Goal: Obtain resource: Download file/media

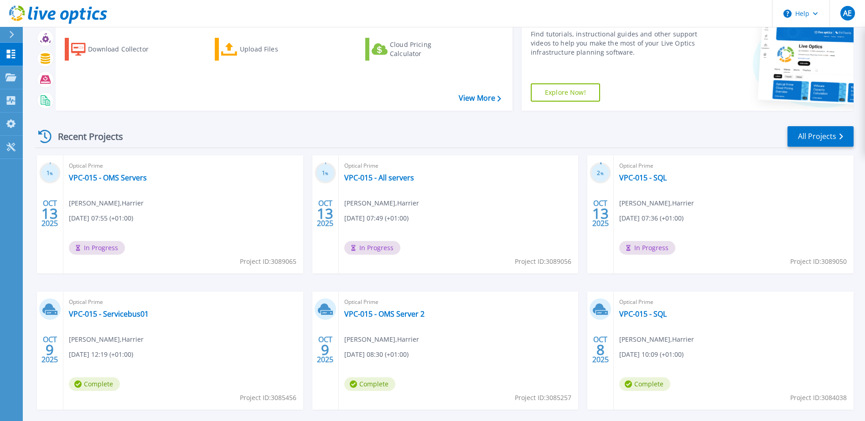
scroll to position [84, 0]
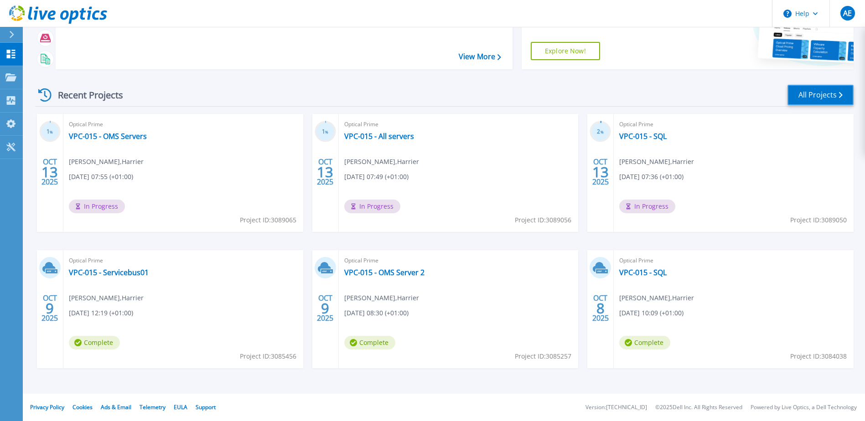
click at [811, 97] on link "All Projects" at bounding box center [820, 95] width 66 height 21
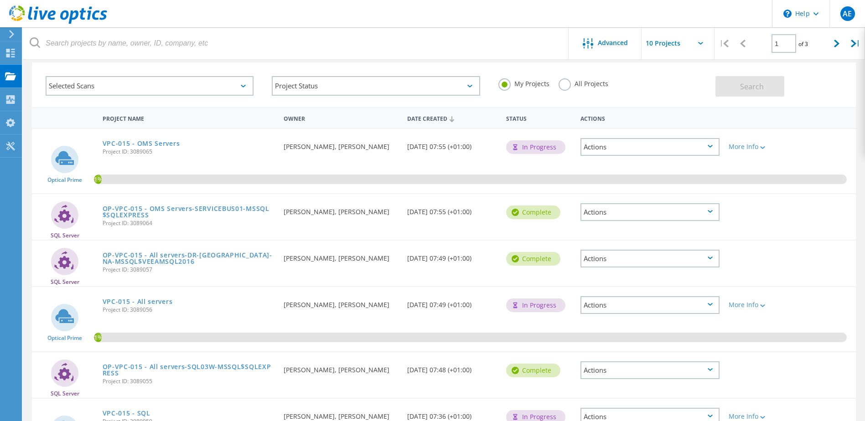
scroll to position [30, 0]
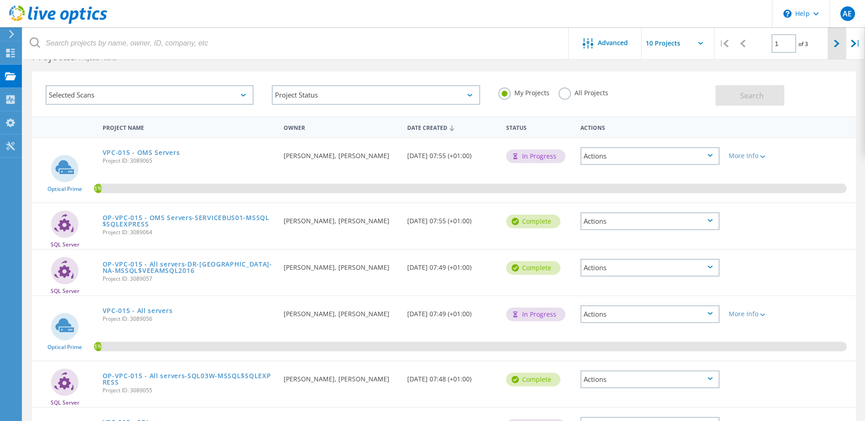
click at [837, 47] on icon at bounding box center [836, 44] width 5 height 8
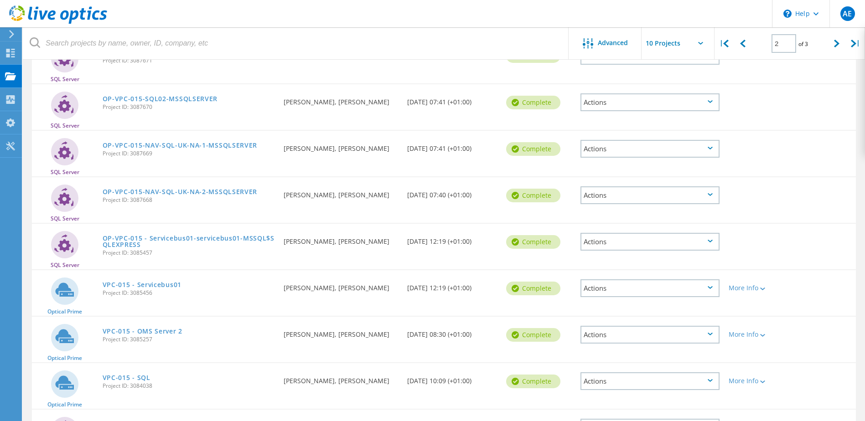
scroll to position [0, 0]
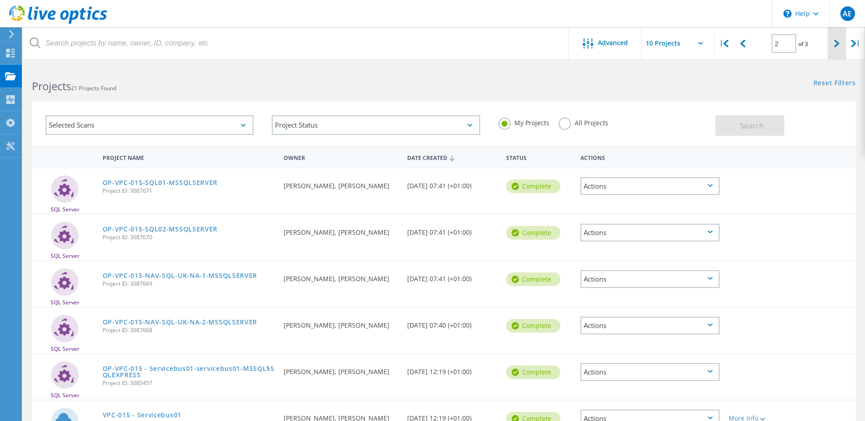
click at [839, 45] on icon at bounding box center [836, 44] width 5 height 8
type input "3"
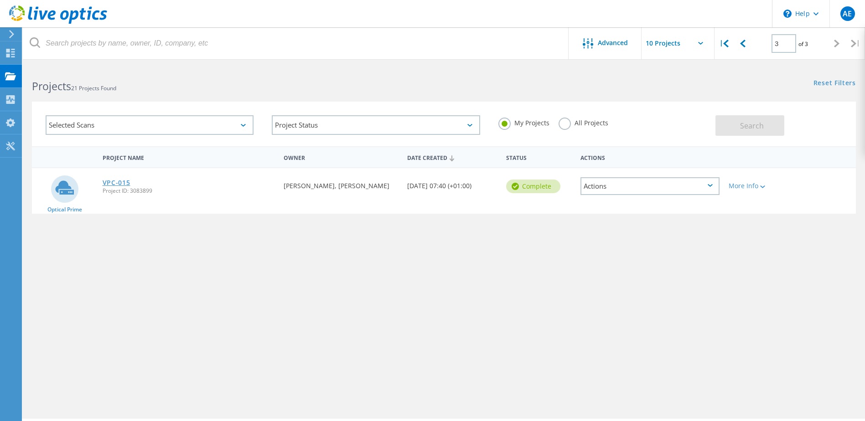
click at [114, 183] on link "VPC-015" at bounding box center [117, 183] width 28 height 6
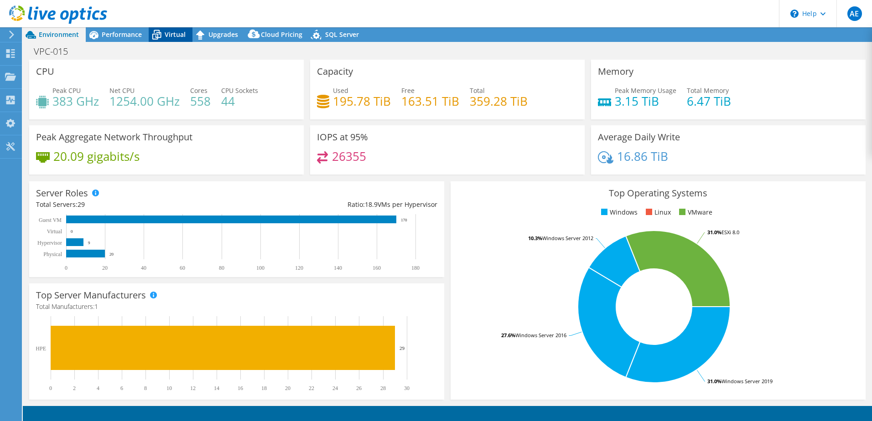
select select "USD"
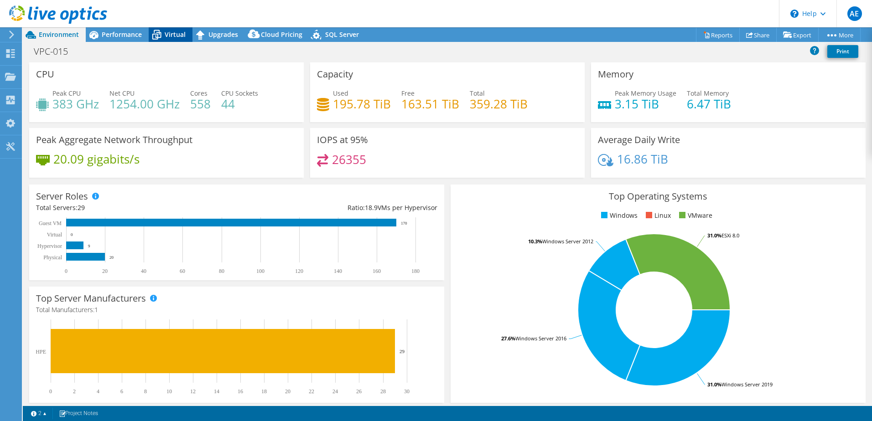
click at [170, 38] on span "Virtual" at bounding box center [175, 34] width 21 height 9
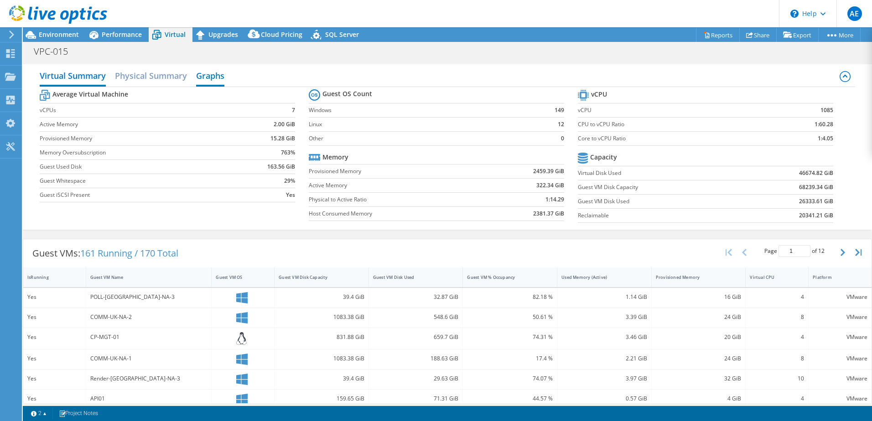
click at [206, 77] on h2 "Graphs" at bounding box center [210, 77] width 28 height 20
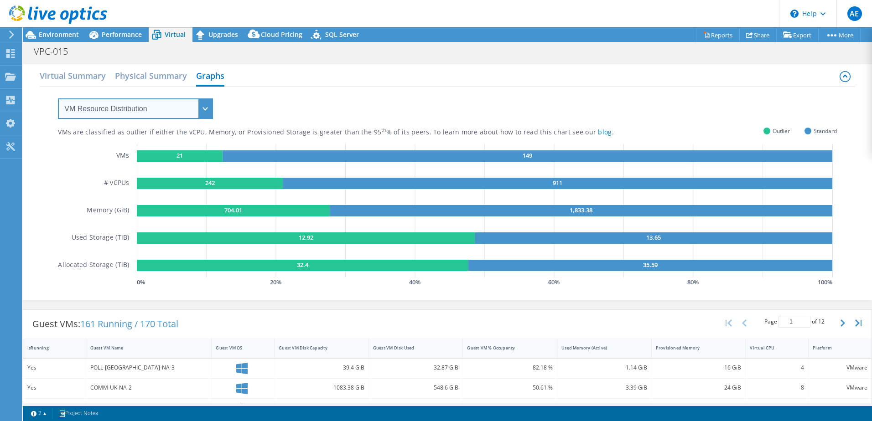
click at [198, 108] on select "VM Resource Distribution Provisioning Contrast Over Provisioning" at bounding box center [135, 108] width 155 height 21
click at [211, 109] on select "VM Resource Distribution Provisioning Contrast Over Provisioning" at bounding box center [135, 108] width 155 height 21
select select "Provisioning Contrast"
click at [58, 98] on select "VM Resource Distribution Provisioning Contrast Over Provisioning" at bounding box center [135, 108] width 155 height 21
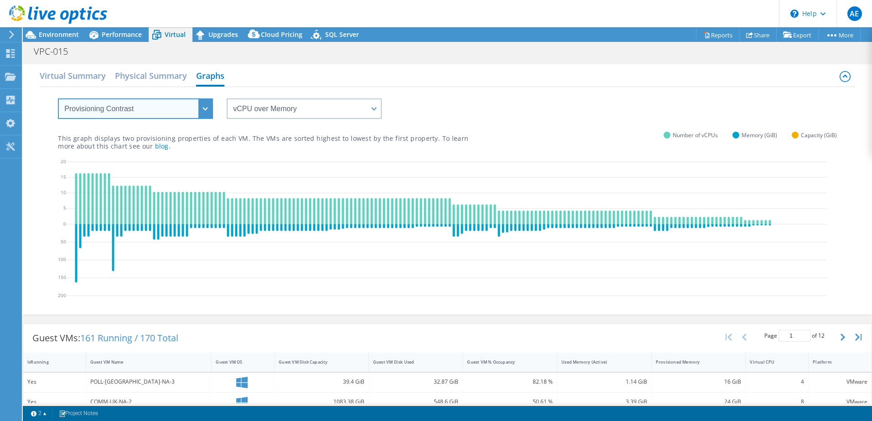
click at [204, 112] on select "VM Resource Distribution Provisioning Contrast Over Provisioning" at bounding box center [135, 108] width 155 height 21
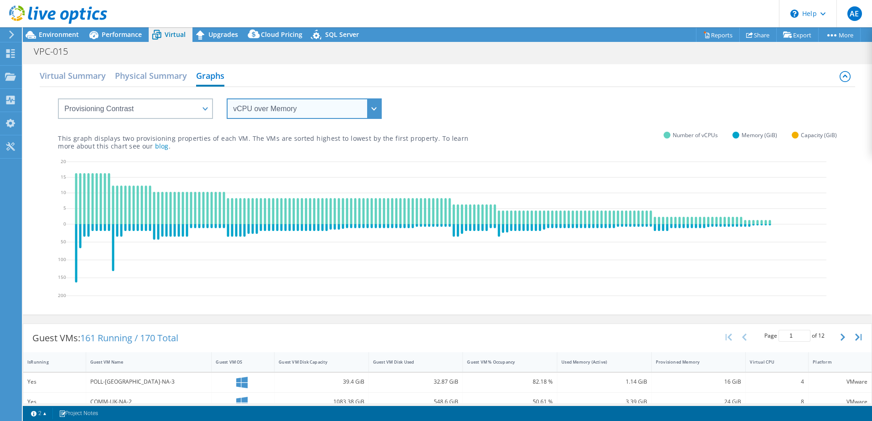
click at [273, 101] on select "vCPU over Memory vCPU over Capacity Memory over vCPU Memory over Capacity Capac…" at bounding box center [304, 108] width 155 height 21
select select "vCPU over Capacity"
click at [227, 98] on select "vCPU over Memory vCPU over Capacity Memory over vCPU Memory over Capacity Capac…" at bounding box center [304, 108] width 155 height 21
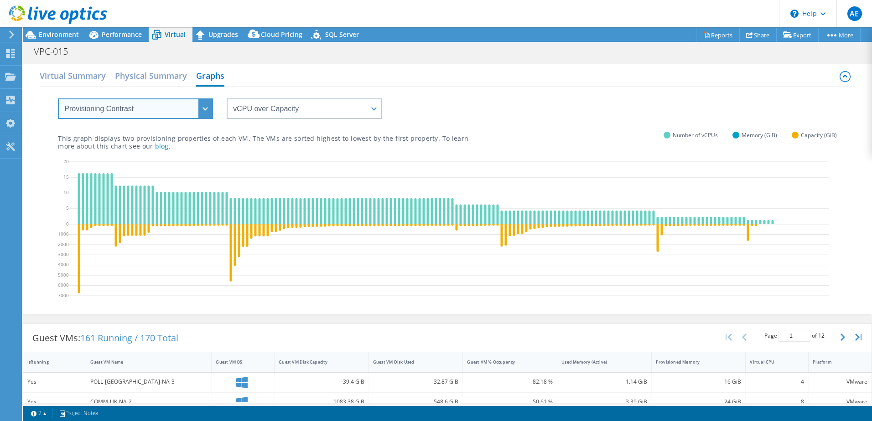
click at [197, 106] on select "VM Resource Distribution Provisioning Contrast Over Provisioning" at bounding box center [135, 108] width 155 height 21
select select "Over Provisioning"
click at [58, 98] on select "VM Resource Distribution Provisioning Contrast Over Provisioning" at bounding box center [135, 108] width 155 height 21
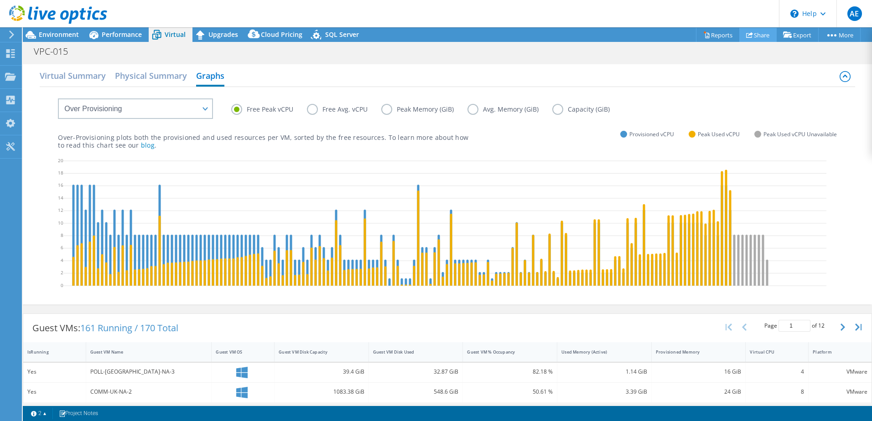
click at [760, 36] on link "Share" at bounding box center [757, 35] width 37 height 14
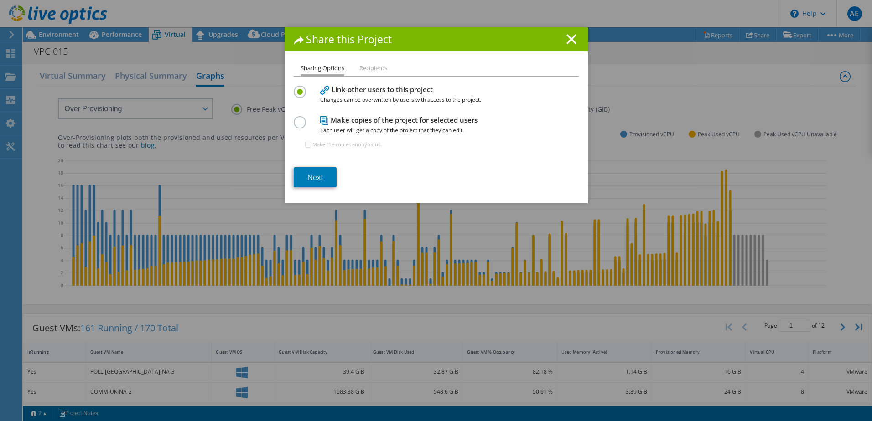
click at [566, 39] on icon at bounding box center [571, 39] width 10 height 10
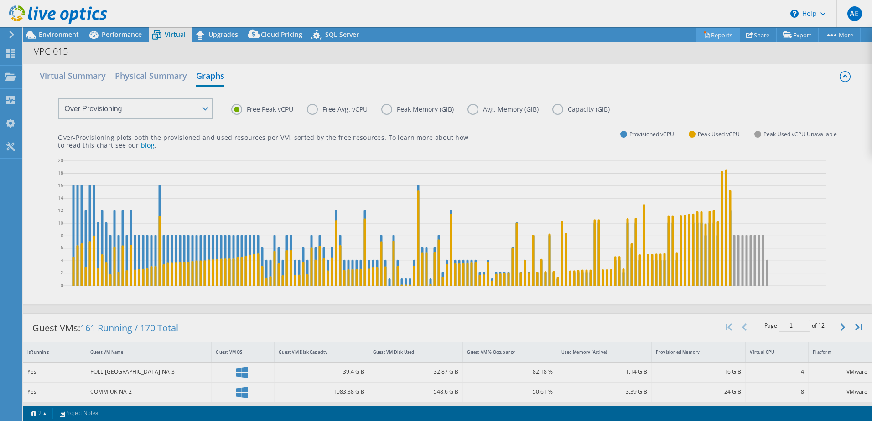
click at [707, 36] on div "This project has been archived. No changes can be made, and graphs and summary …" at bounding box center [447, 224] width 849 height 394
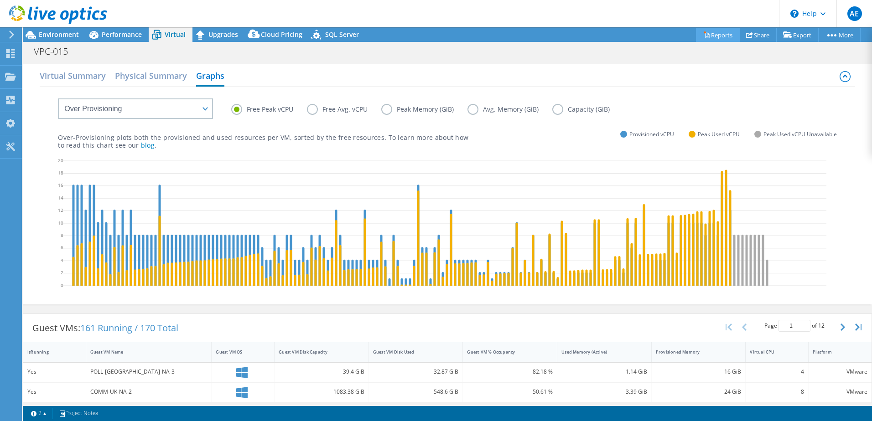
click at [711, 36] on link "Reports" at bounding box center [718, 35] width 44 height 14
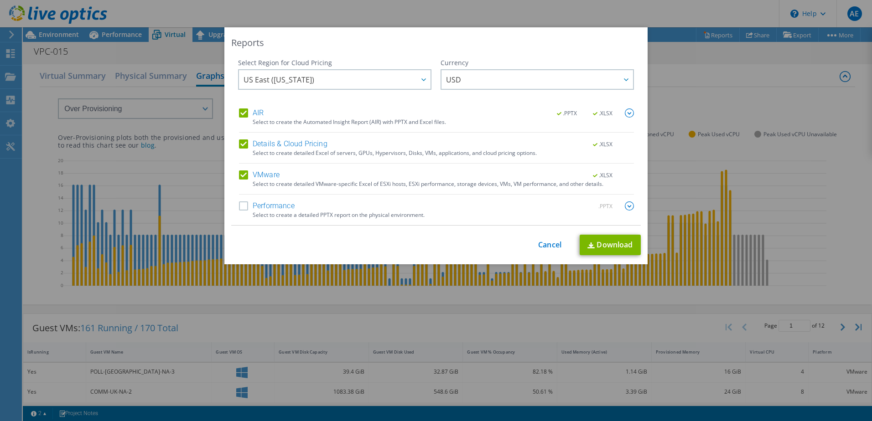
click at [242, 206] on label "Performance" at bounding box center [267, 205] width 56 height 9
click at [0, 0] on input "Performance" at bounding box center [0, 0] width 0 height 0
click at [241, 145] on label "Details & Cloud Pricing" at bounding box center [283, 143] width 88 height 9
click at [0, 0] on input "Details & Cloud Pricing" at bounding box center [0, 0] width 0 height 0
click at [479, 71] on span "USD" at bounding box center [539, 79] width 187 height 19
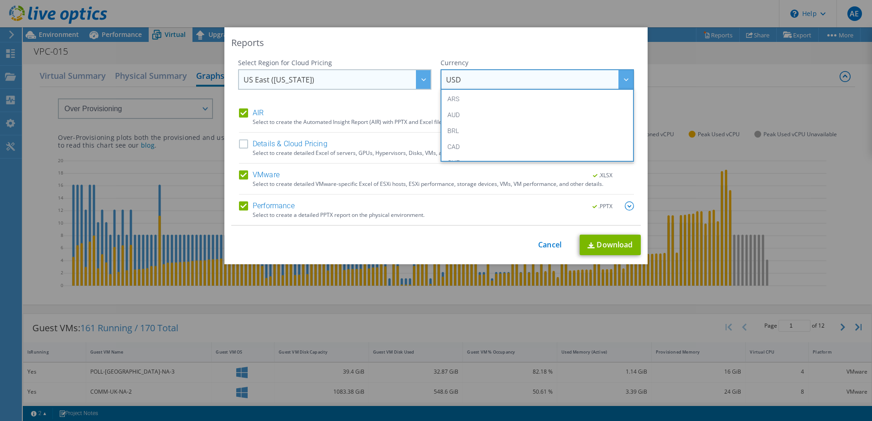
click at [365, 72] on span "US East (Virginia)" at bounding box center [336, 79] width 187 height 19
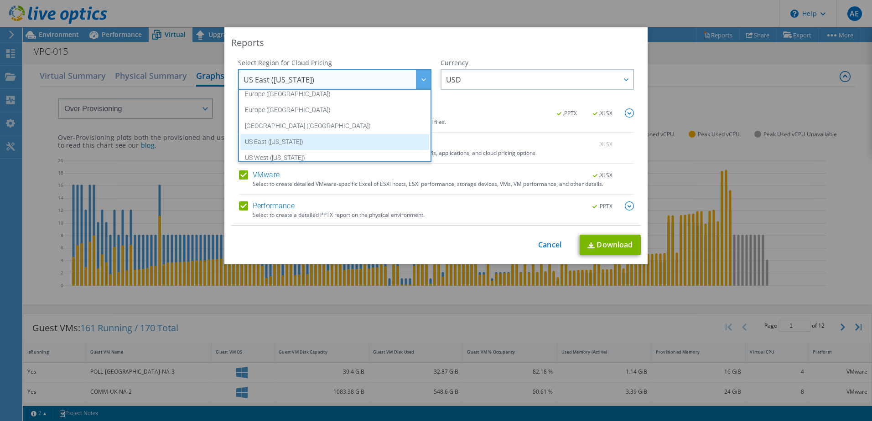
scroll to position [123, 0]
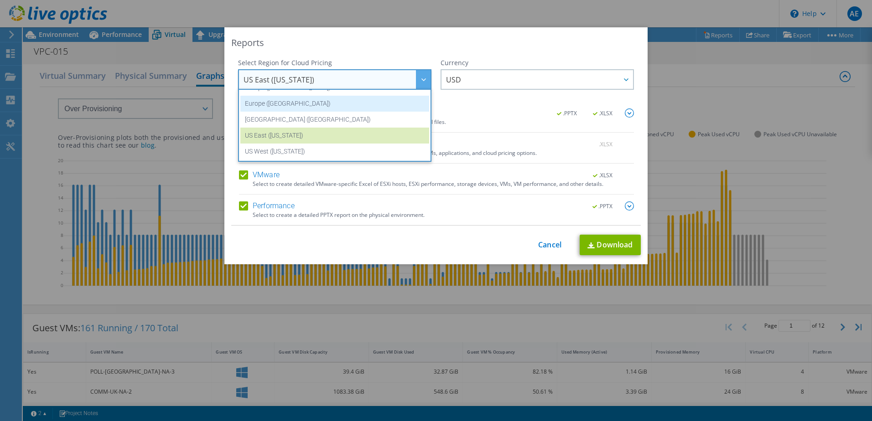
click at [295, 107] on li "Europe (London)" at bounding box center [334, 104] width 189 height 16
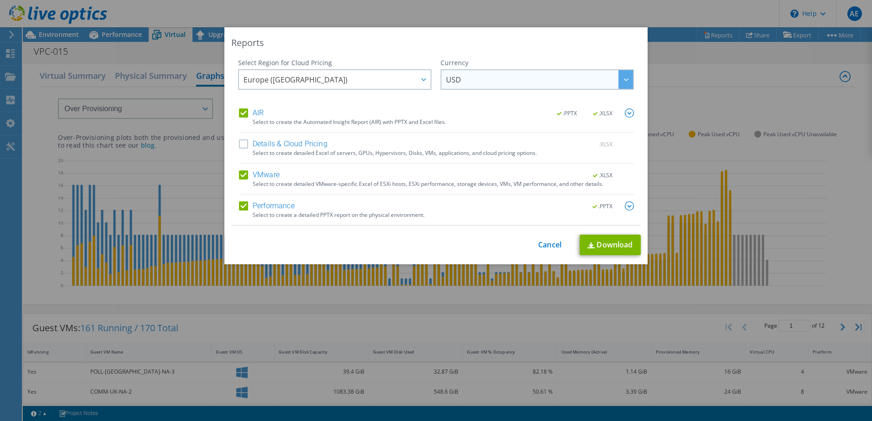
click at [481, 82] on span "USD" at bounding box center [539, 79] width 187 height 19
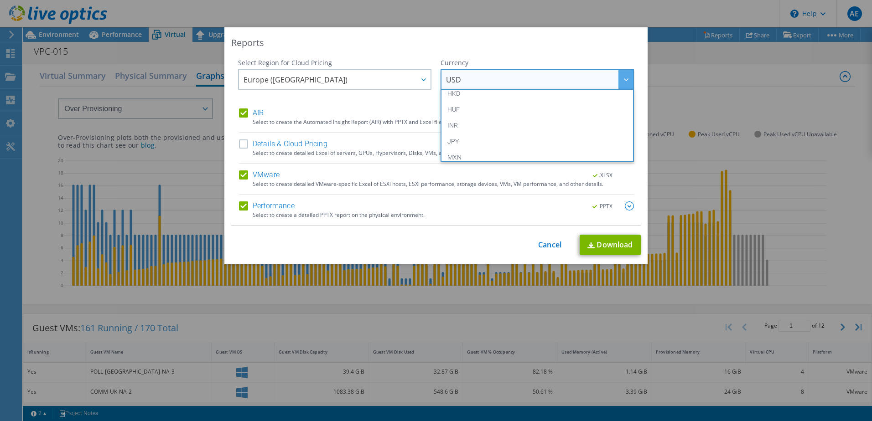
scroll to position [137, 0]
click at [461, 110] on li "GBP" at bounding box center [537, 106] width 189 height 16
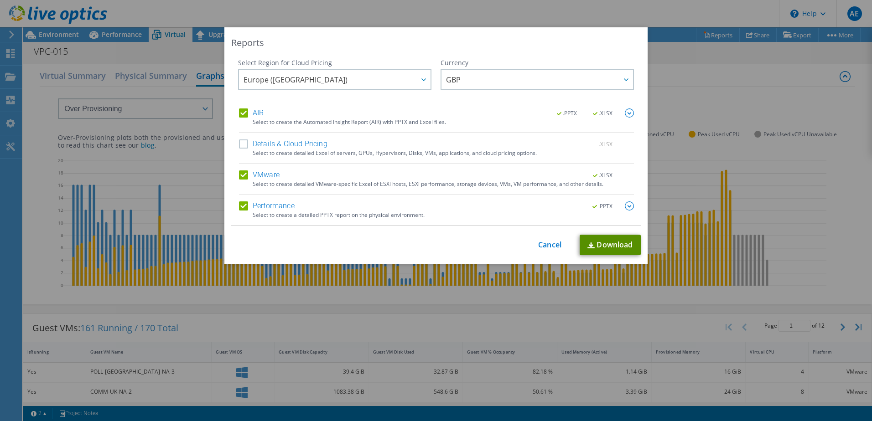
click at [603, 243] on link "Download" at bounding box center [609, 245] width 61 height 21
click at [542, 243] on link "Cancel" at bounding box center [549, 245] width 23 height 9
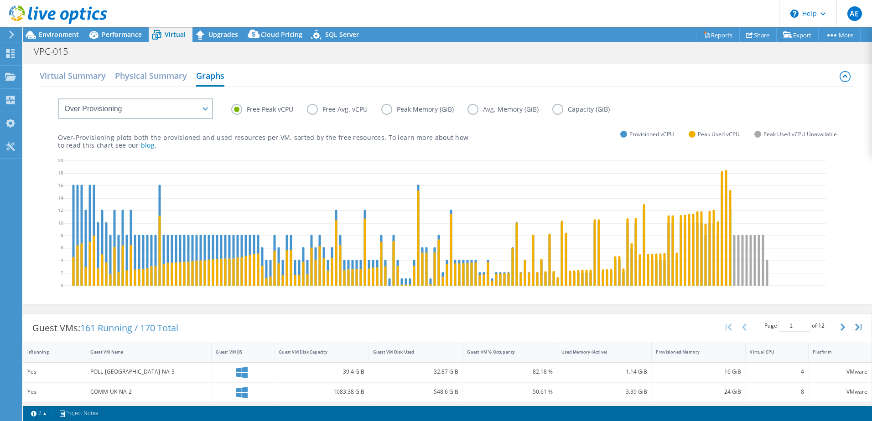
click at [311, 109] on label "Free Avg. vCPU" at bounding box center [344, 109] width 74 height 11
click at [0, 0] on input "Free Avg. vCPU" at bounding box center [0, 0] width 0 height 0
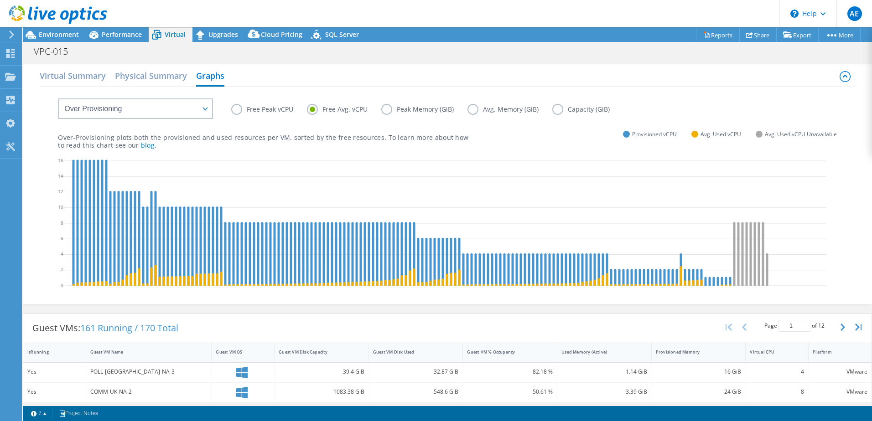
click at [242, 111] on label "Free Peak vCPU" at bounding box center [269, 109] width 76 height 11
click at [0, 0] on input "Free Peak vCPU" at bounding box center [0, 0] width 0 height 0
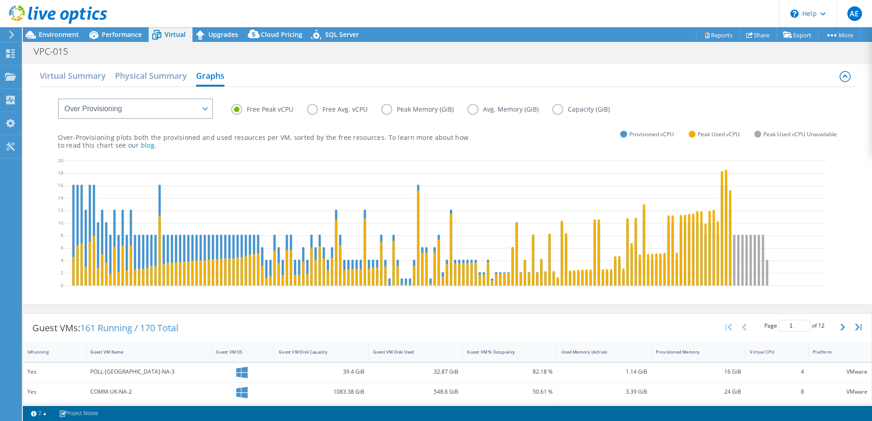
click at [311, 113] on label "Free Avg. vCPU" at bounding box center [344, 109] width 74 height 11
click at [0, 0] on input "Free Avg. vCPU" at bounding box center [0, 0] width 0 height 0
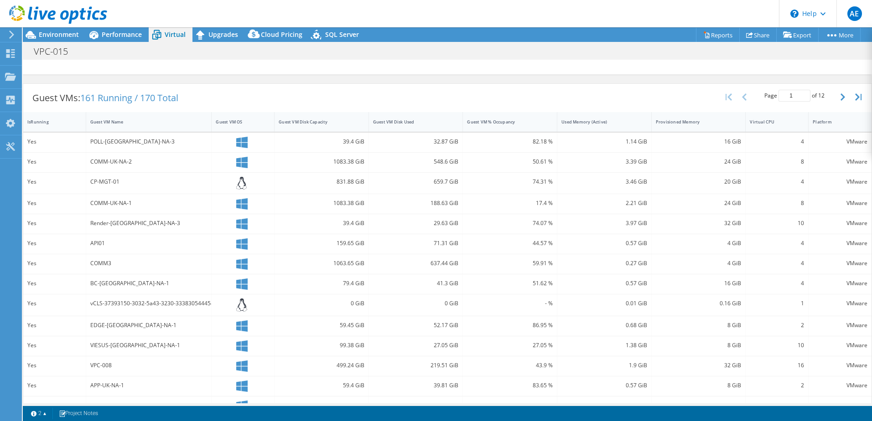
scroll to position [268, 0]
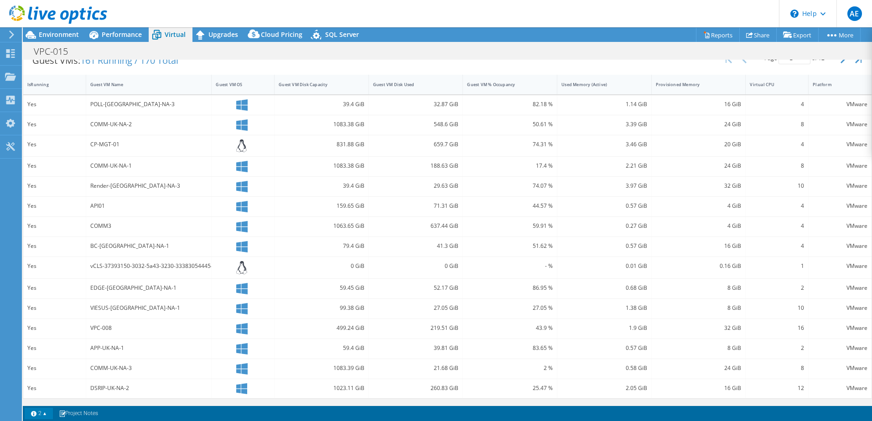
click at [46, 414] on link "2" at bounding box center [39, 413] width 28 height 11
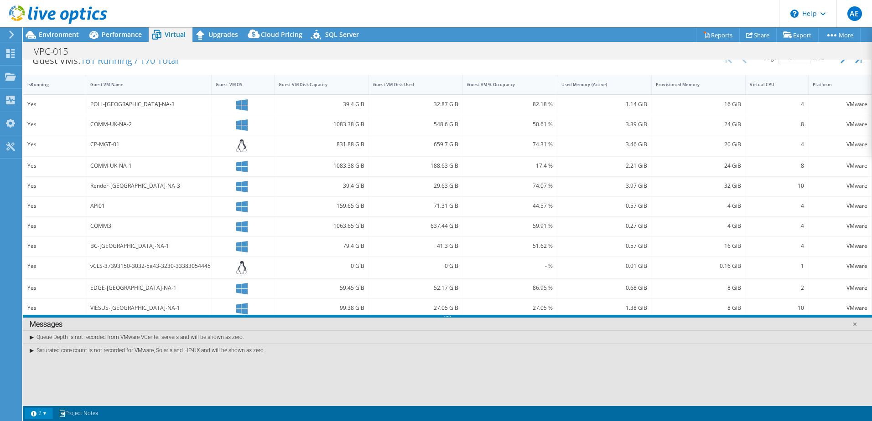
click at [46, 418] on link "2" at bounding box center [39, 413] width 28 height 11
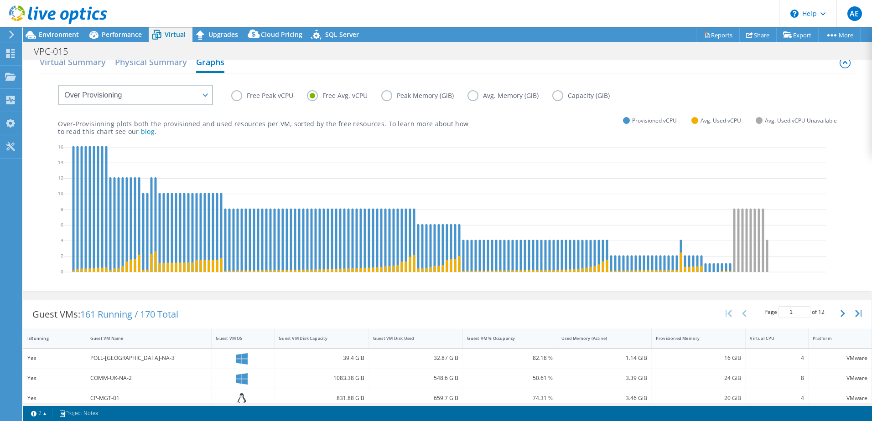
scroll to position [0, 0]
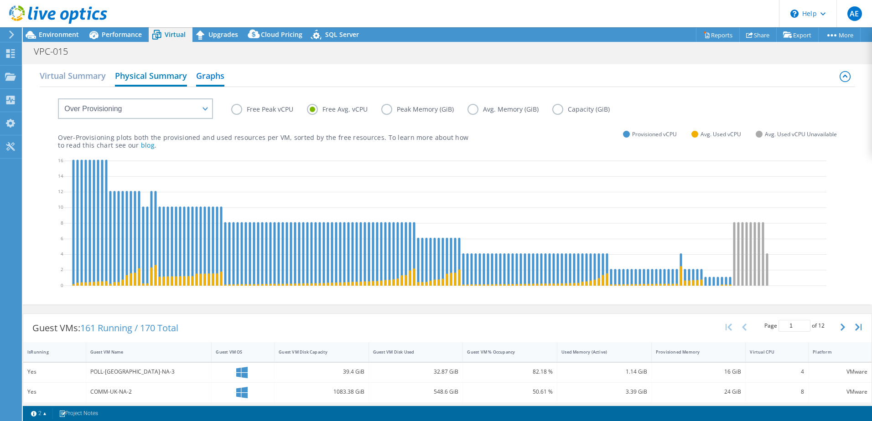
click at [146, 79] on h2 "Physical Summary" at bounding box center [151, 77] width 72 height 20
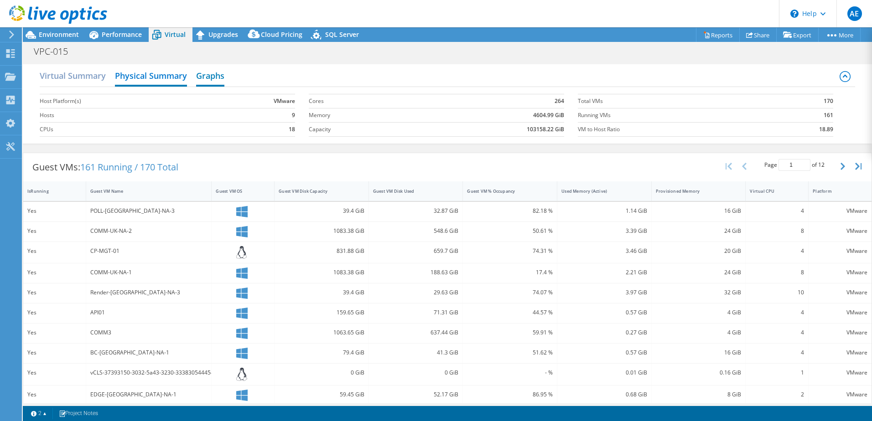
click at [222, 75] on h2 "Graphs" at bounding box center [210, 77] width 28 height 20
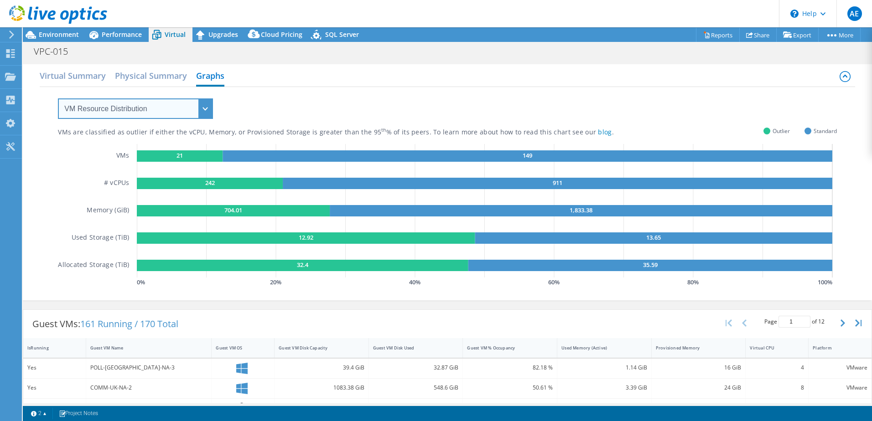
click at [167, 113] on select "VM Resource Distribution Provisioning Contrast Over Provisioning" at bounding box center [135, 108] width 155 height 21
click at [58, 98] on select "VM Resource Distribution Provisioning Contrast Over Provisioning" at bounding box center [135, 108] width 155 height 21
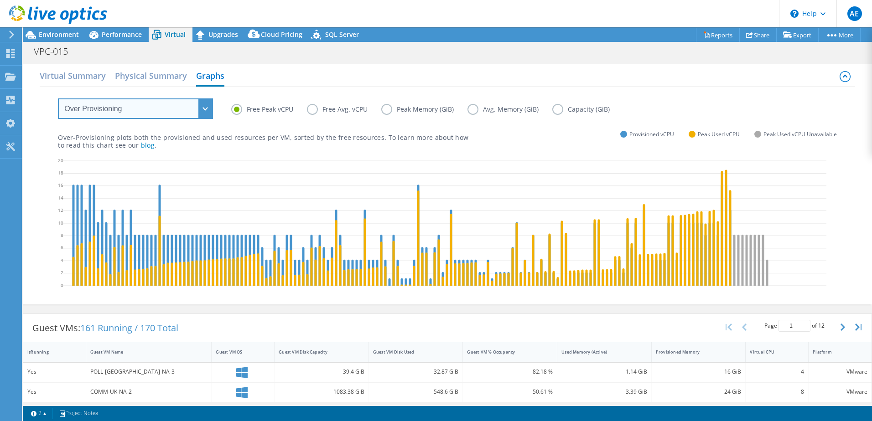
click at [178, 114] on select "VM Resource Distribution Provisioning Contrast Over Provisioning" at bounding box center [135, 108] width 155 height 21
click at [58, 98] on select "VM Resource Distribution Provisioning Contrast Over Provisioning" at bounding box center [135, 108] width 155 height 21
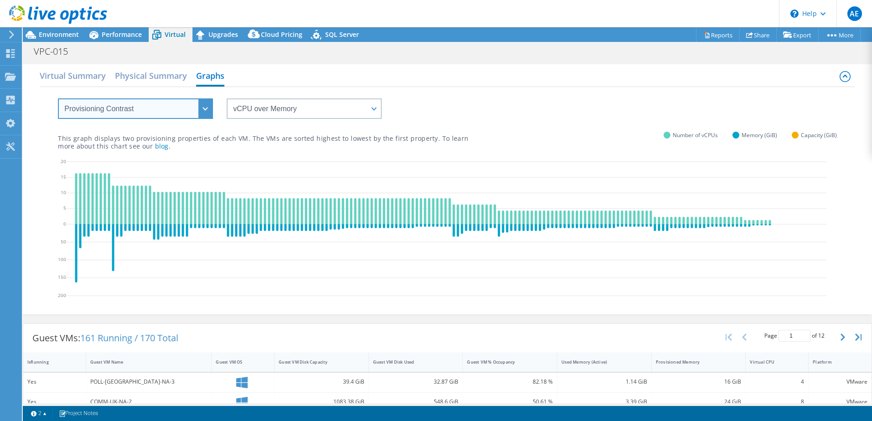
click at [206, 112] on select "VM Resource Distribution Provisioning Contrast Over Provisioning" at bounding box center [135, 108] width 155 height 21
select select "VM Resource Distribution"
click at [58, 98] on select "VM Resource Distribution Provisioning Contrast Over Provisioning" at bounding box center [135, 108] width 155 height 21
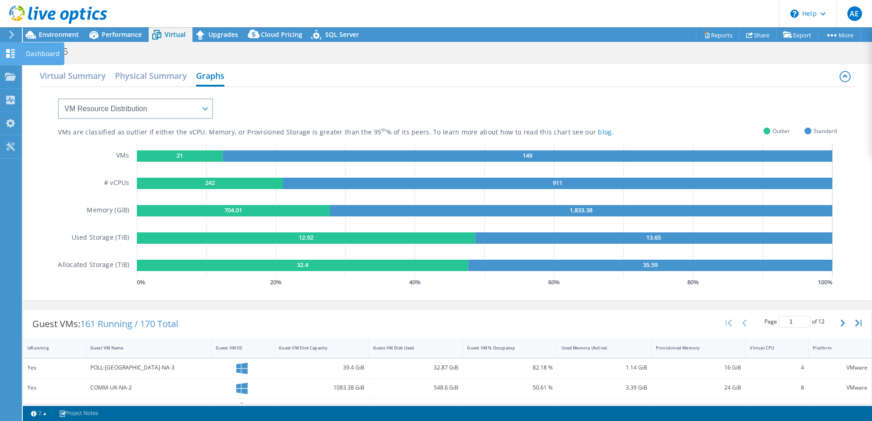
click at [37, 55] on div "Dashboard" at bounding box center [42, 53] width 43 height 23
